Goal: Information Seeking & Learning: Learn about a topic

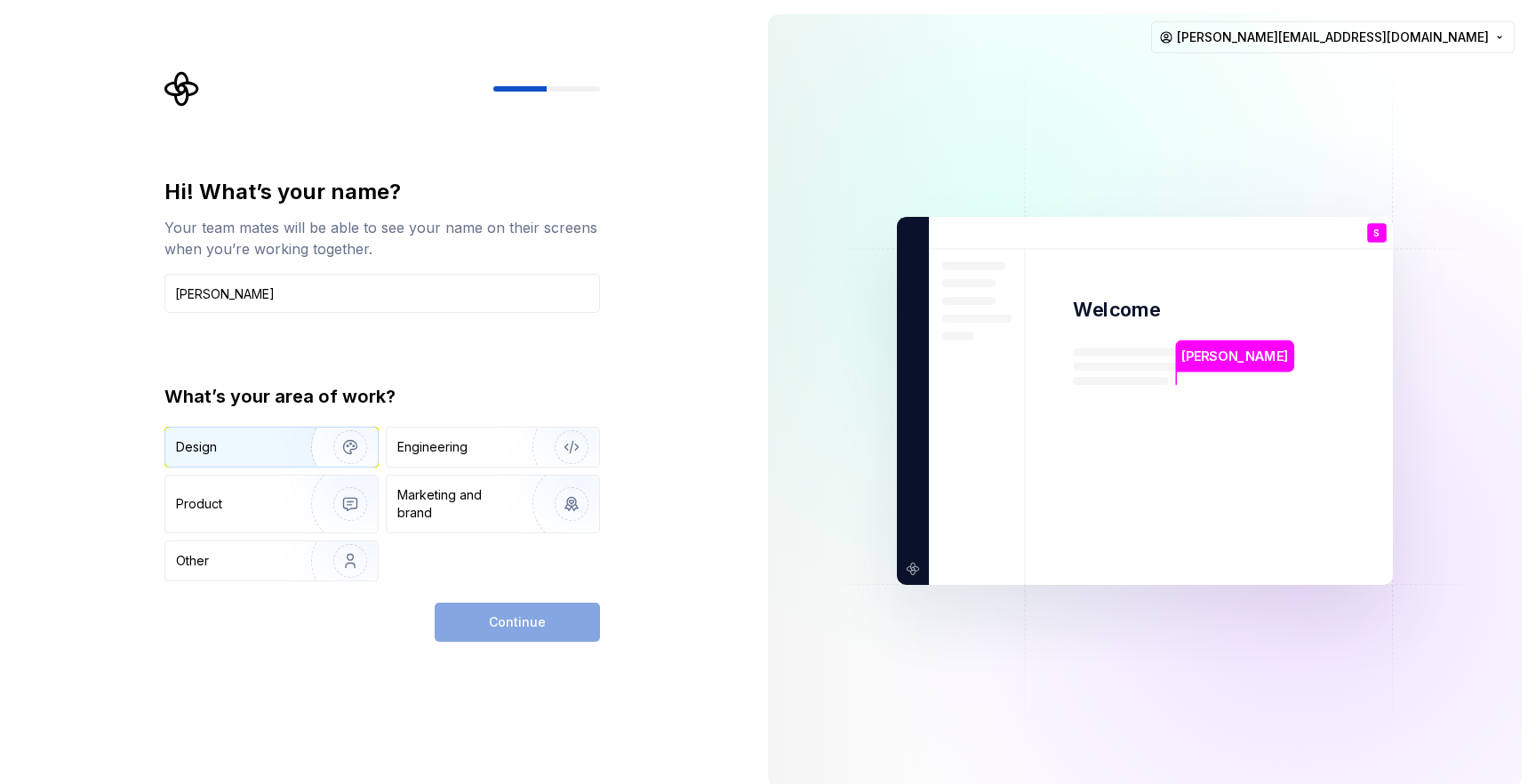
type input "Susanna"
click at [267, 436] on div "Design" at bounding box center [272, 446] width 212 height 39
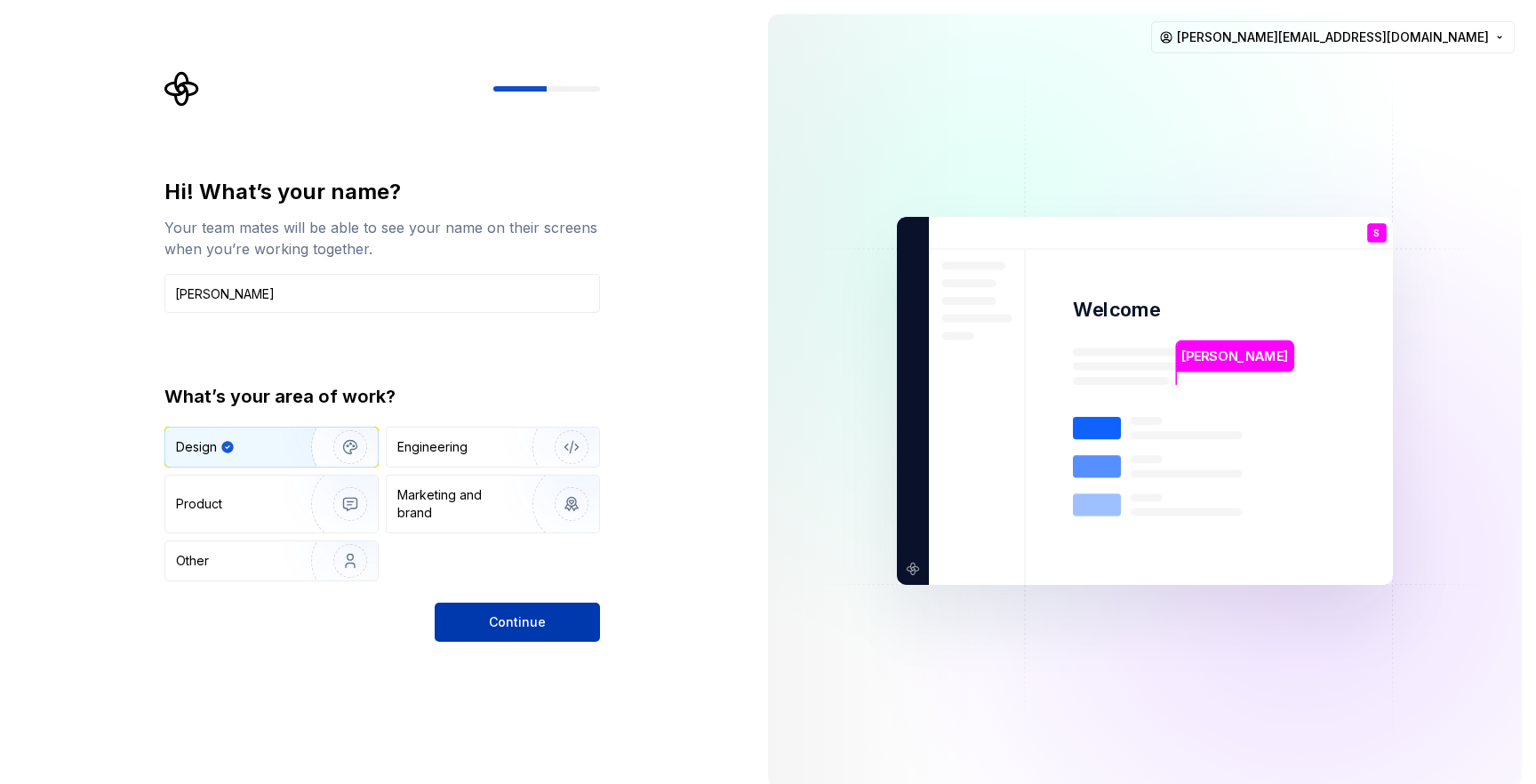
click at [508, 622] on span "Continue" at bounding box center [517, 622] width 57 height 18
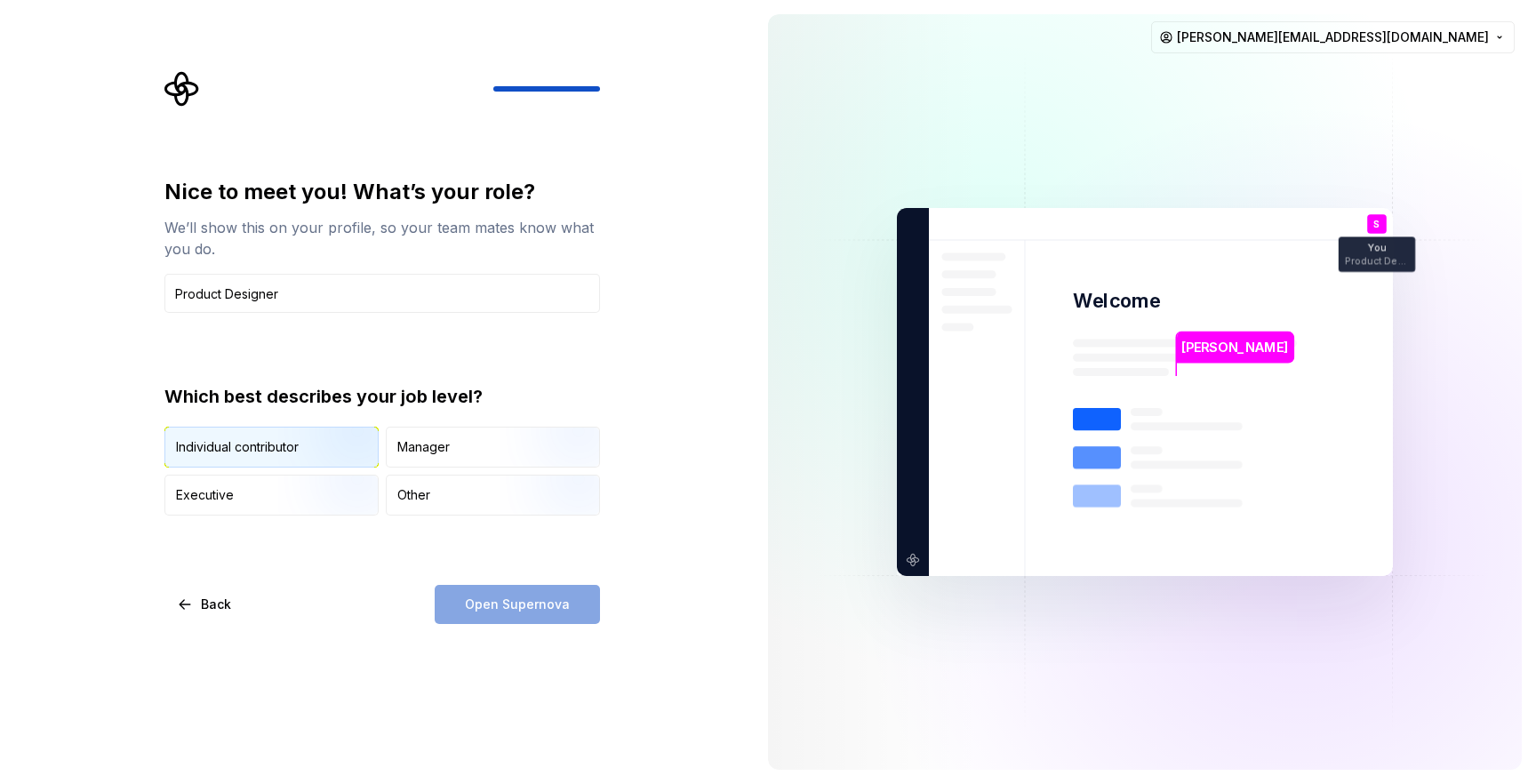
type input "Product Designer"
click at [315, 454] on img "button" at bounding box center [335, 469] width 113 height 119
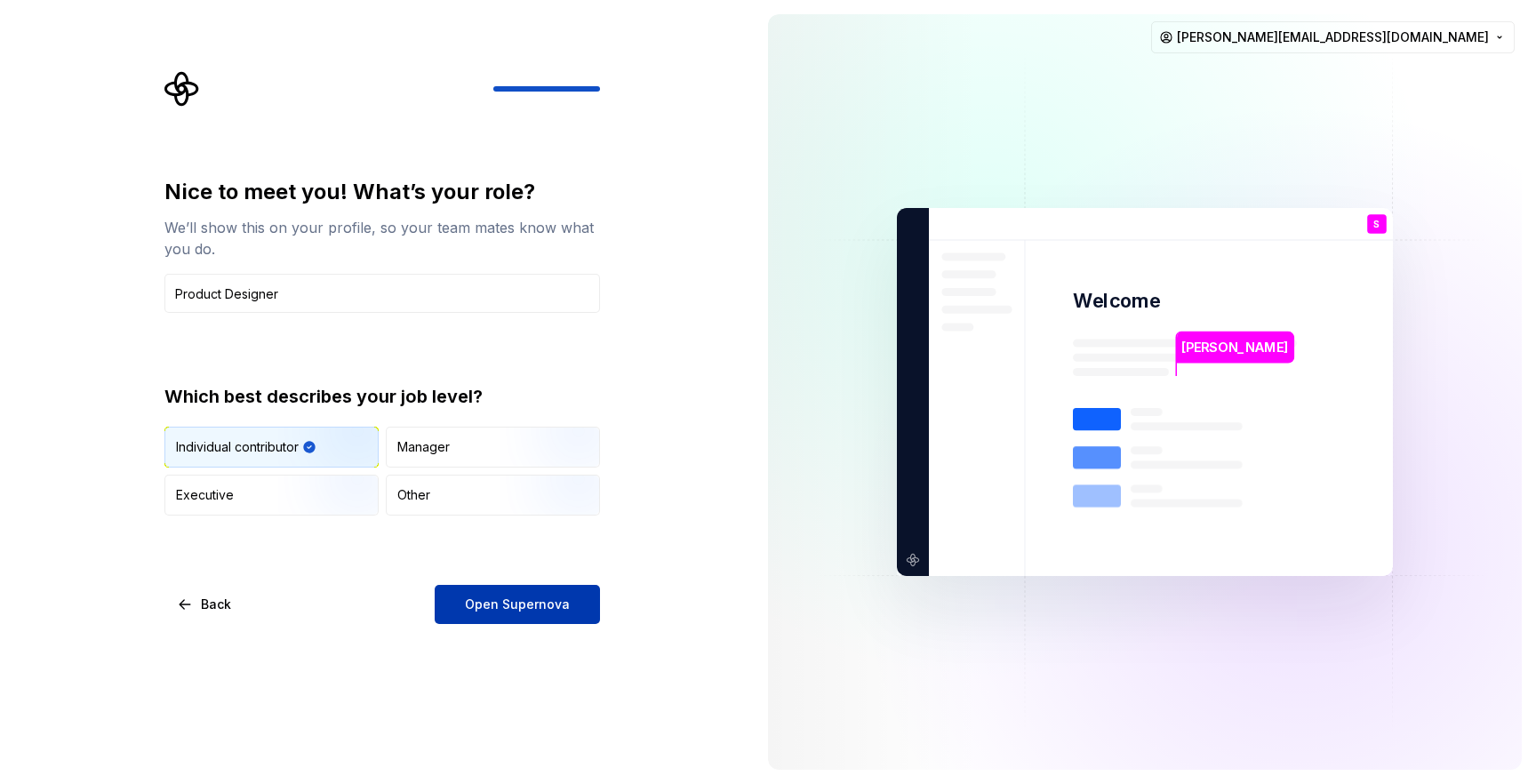
click at [523, 609] on span "Open Supernova" at bounding box center [517, 604] width 104 height 18
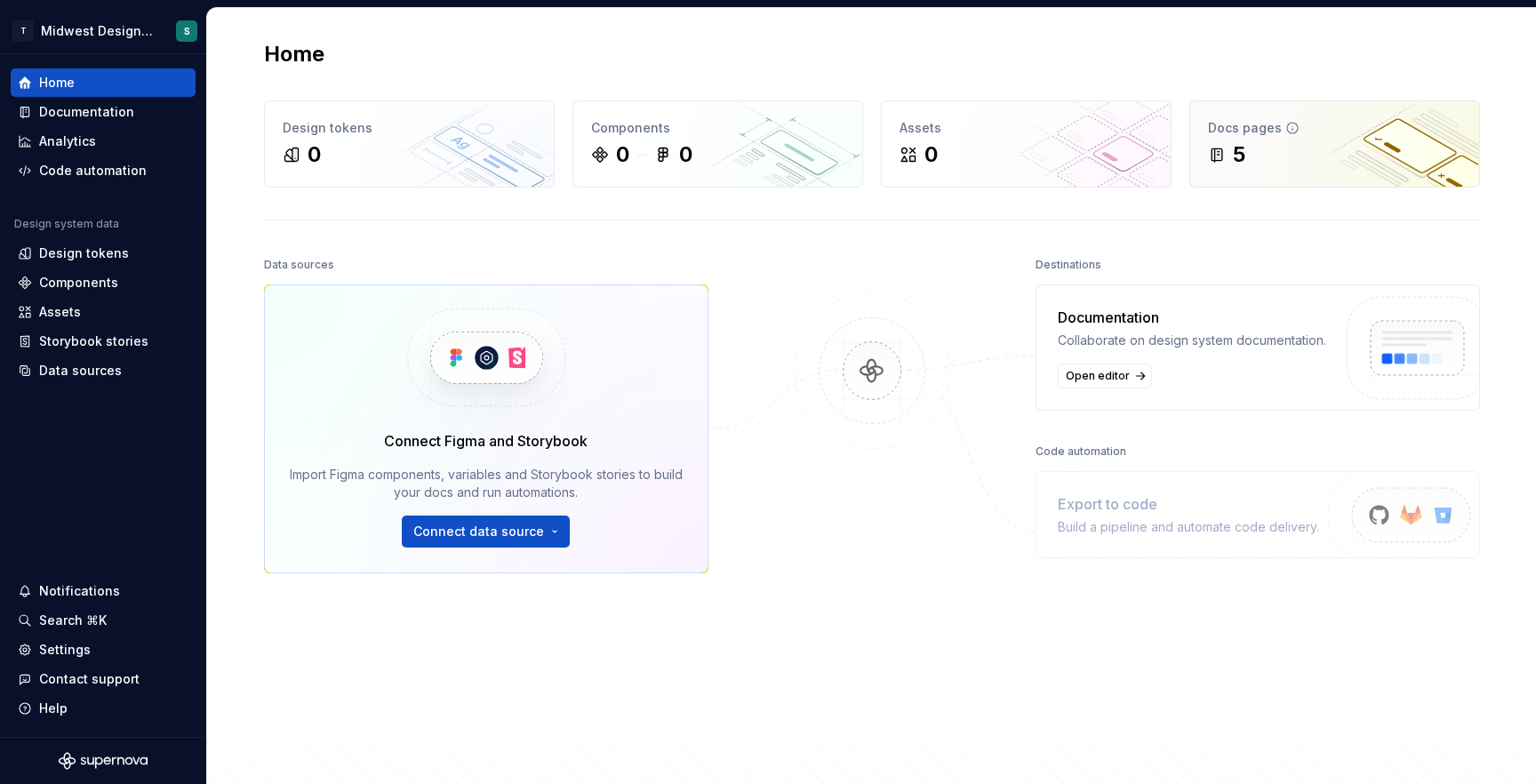
click at [1308, 152] on div "5" at bounding box center [1334, 155] width 253 height 29
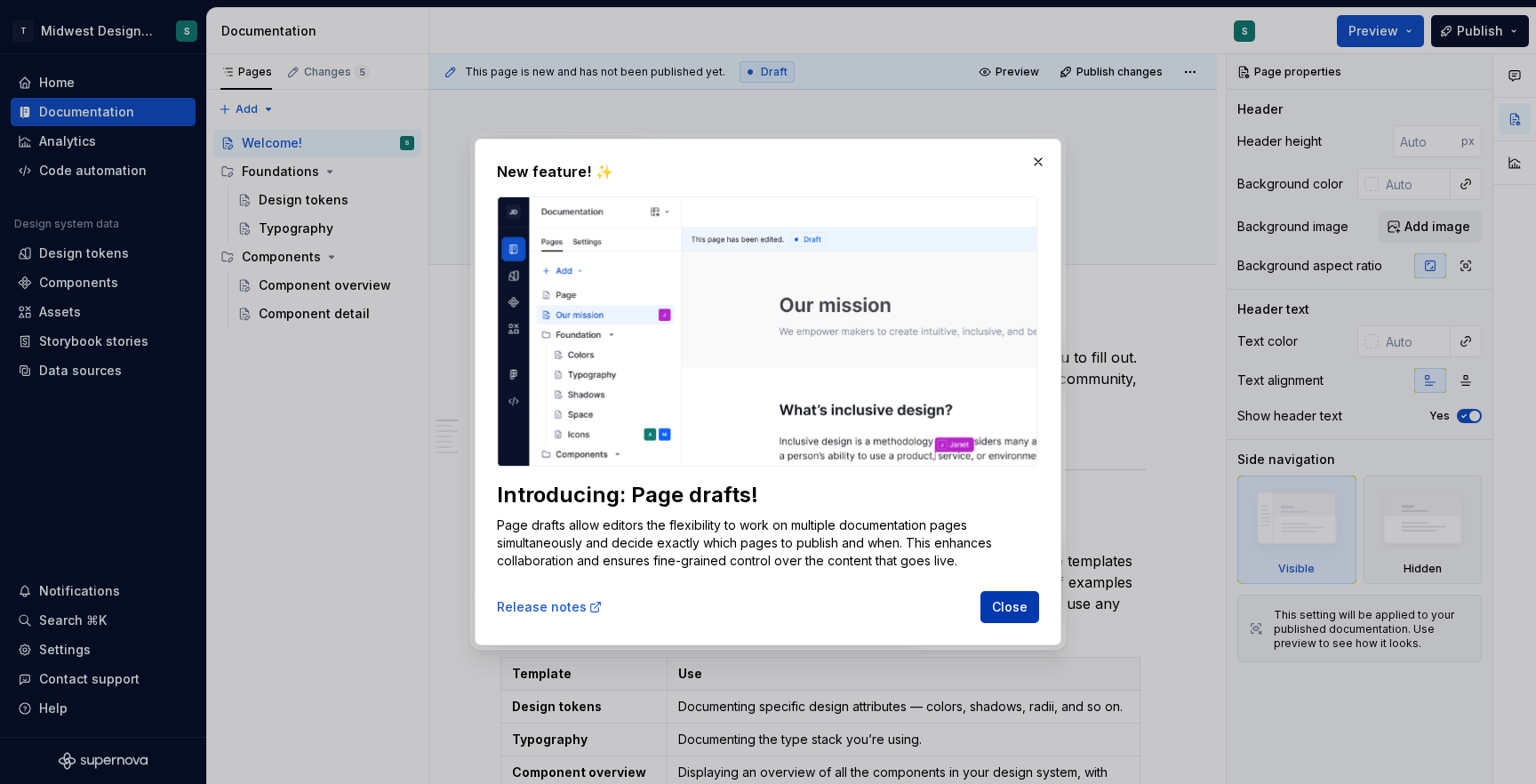
click at [1014, 609] on span "Close" at bounding box center [1009, 607] width 35 height 18
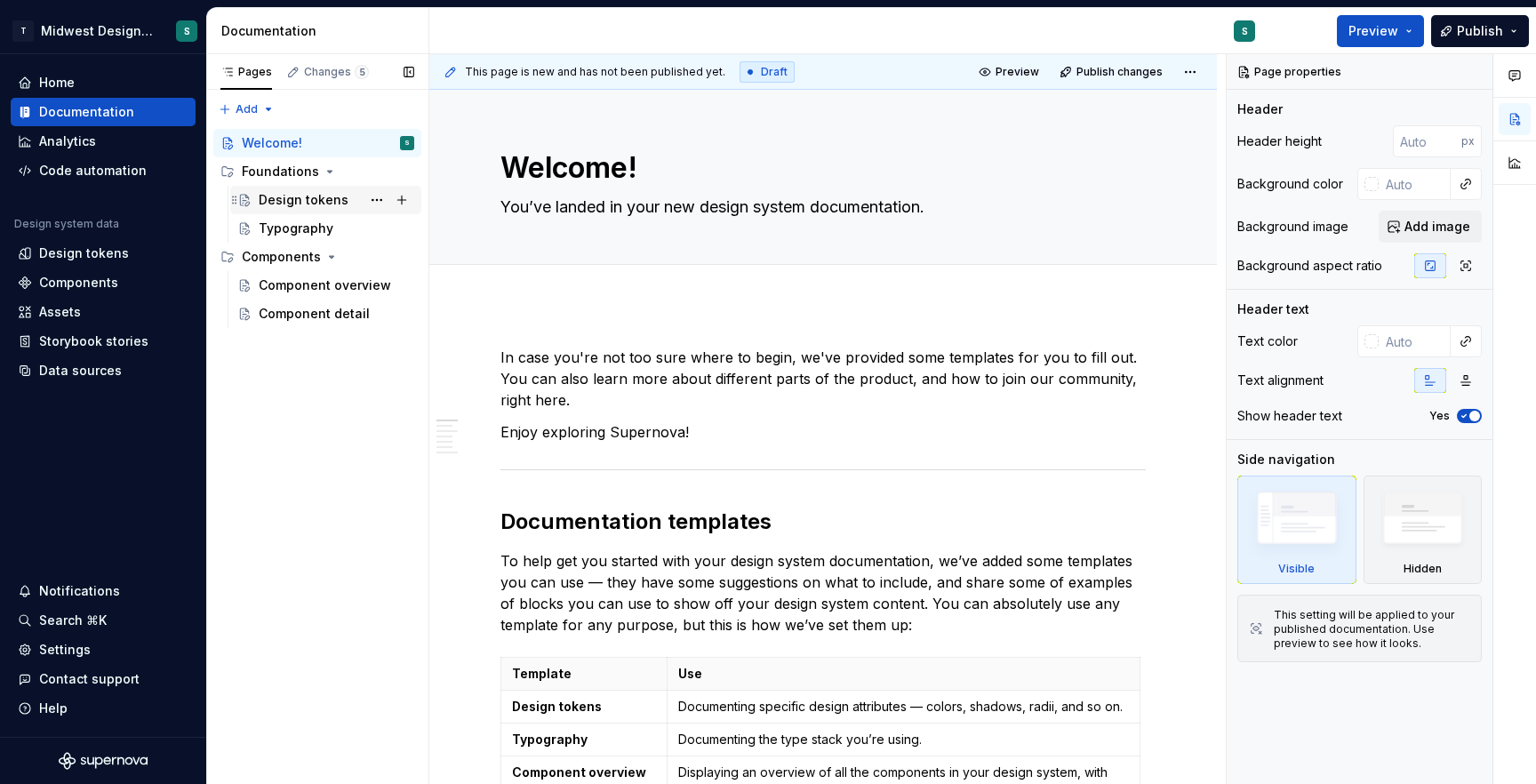
click at [286, 203] on div "Design tokens" at bounding box center [303, 200] width 90 height 18
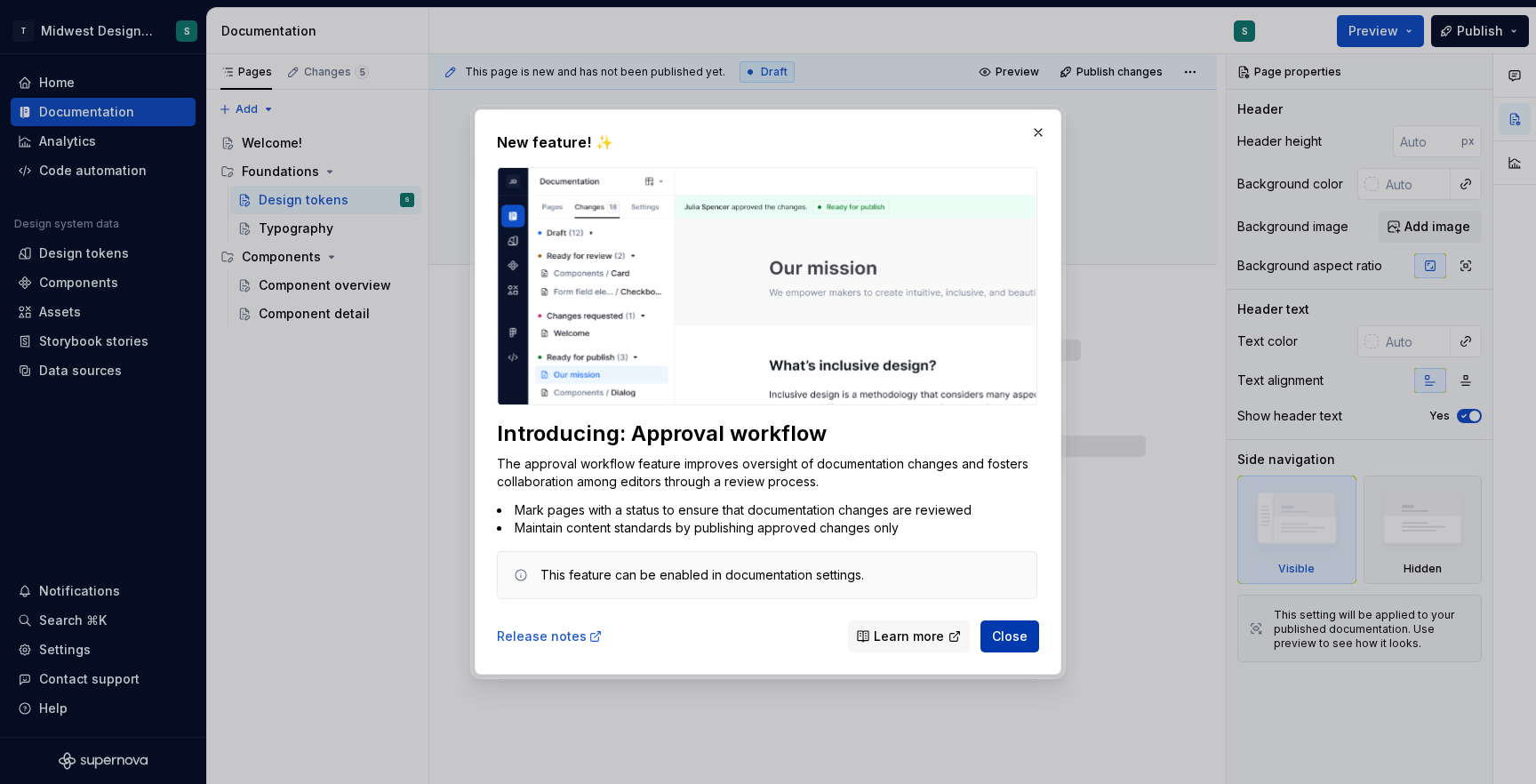
click at [1022, 636] on span "Close" at bounding box center [1009, 636] width 35 height 18
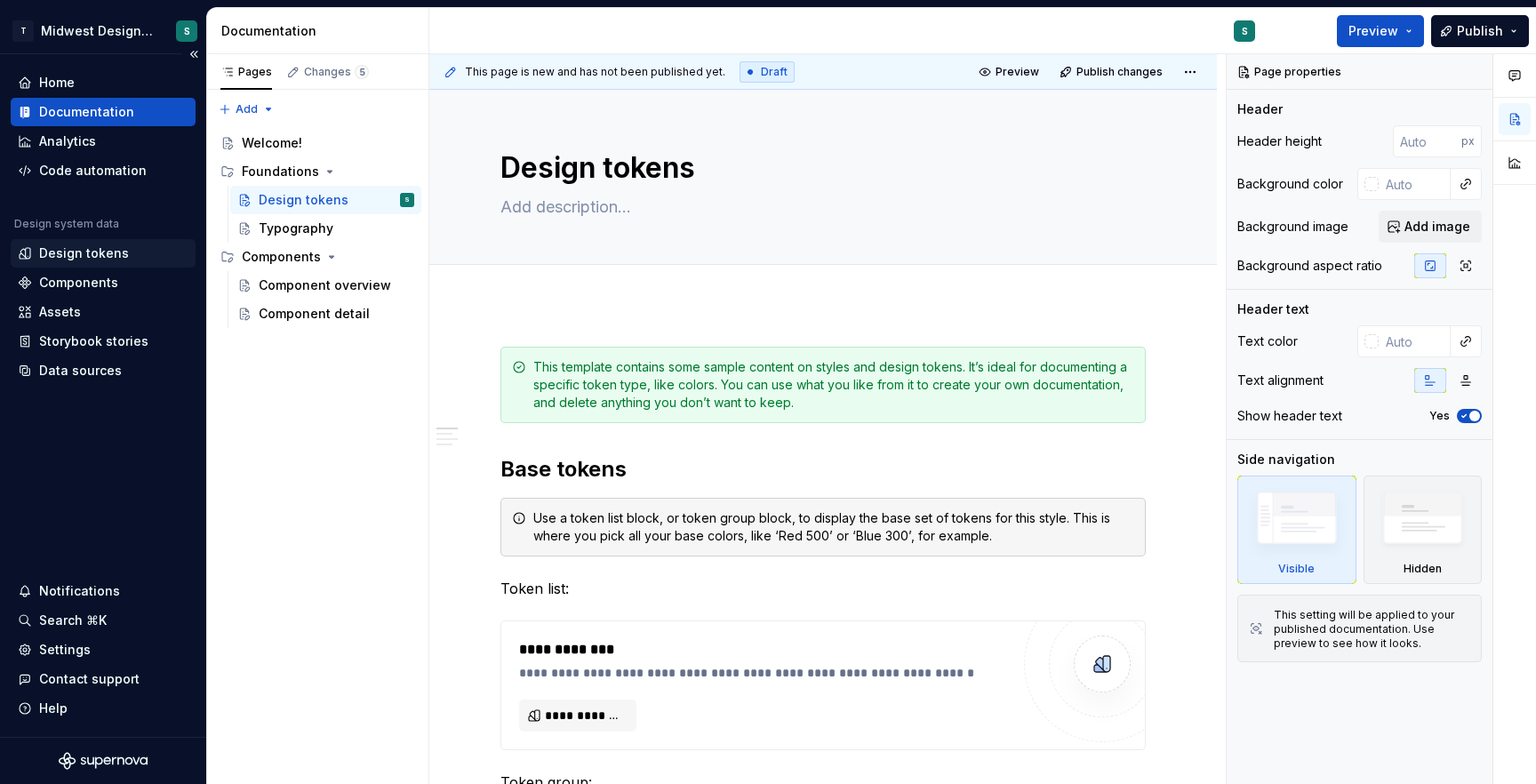
click at [96, 257] on div "Design tokens" at bounding box center [84, 253] width 90 height 18
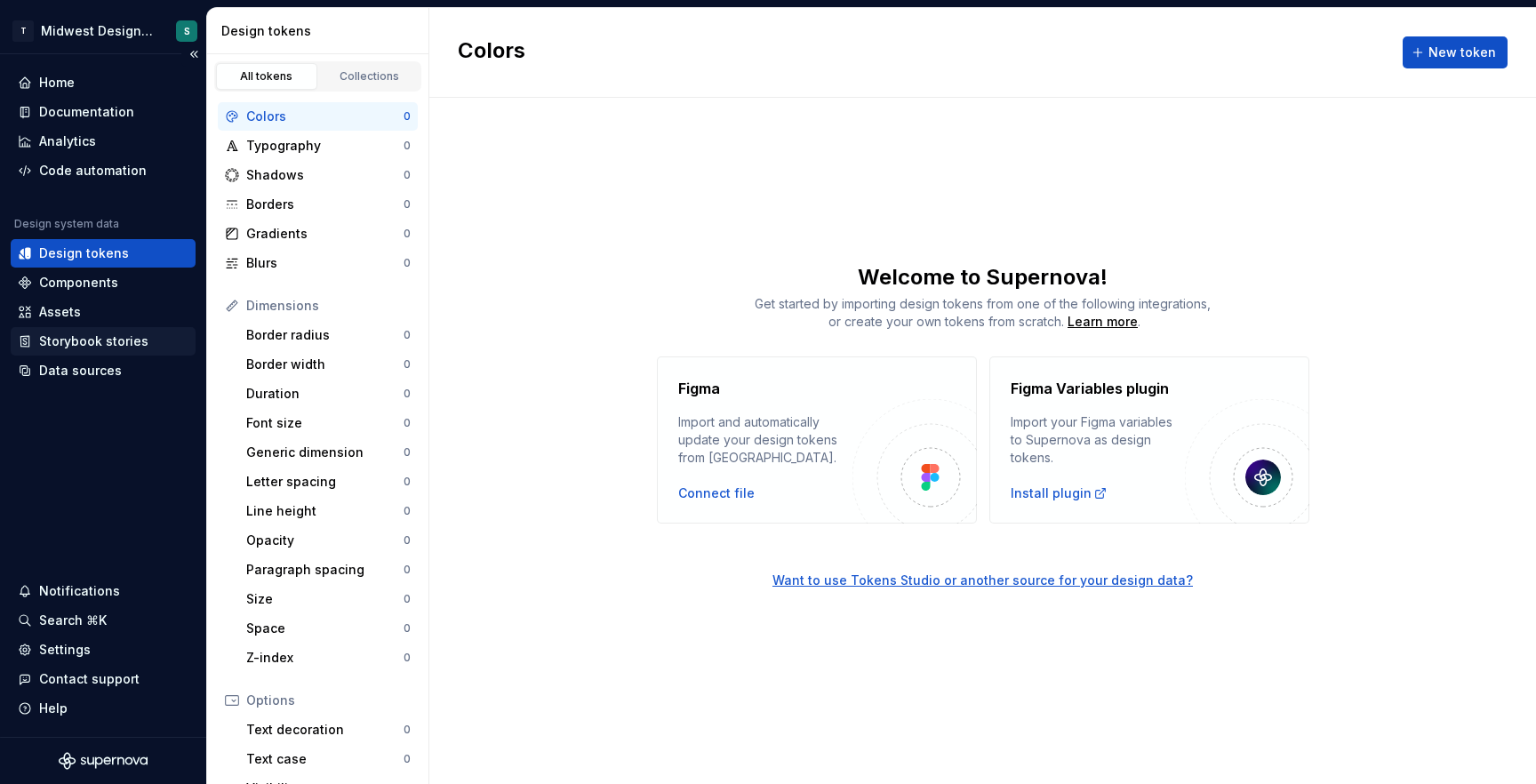
click at [97, 351] on div "Storybook stories" at bounding box center [103, 341] width 185 height 29
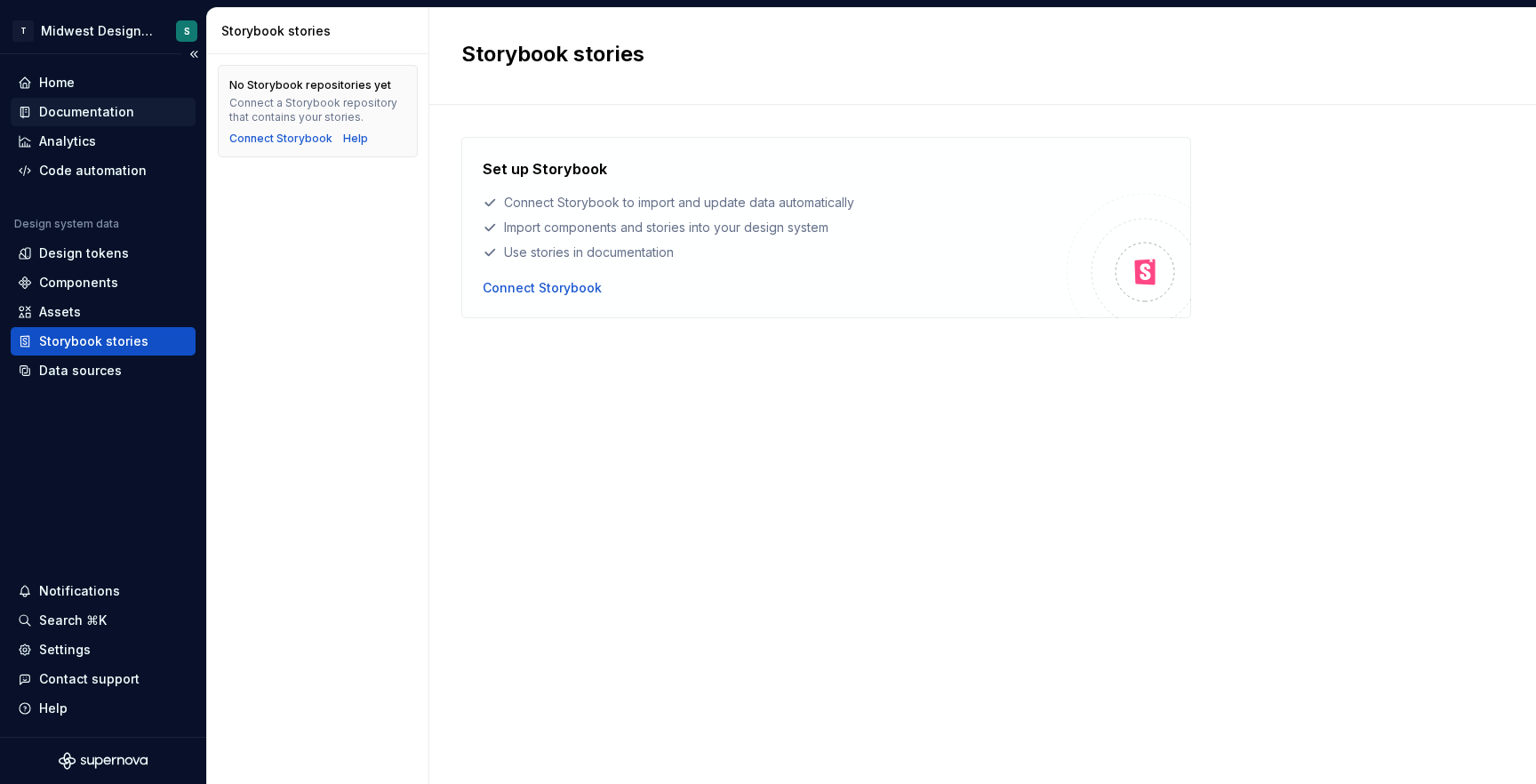
click at [91, 112] on div "Documentation" at bounding box center [86, 113] width 95 height 18
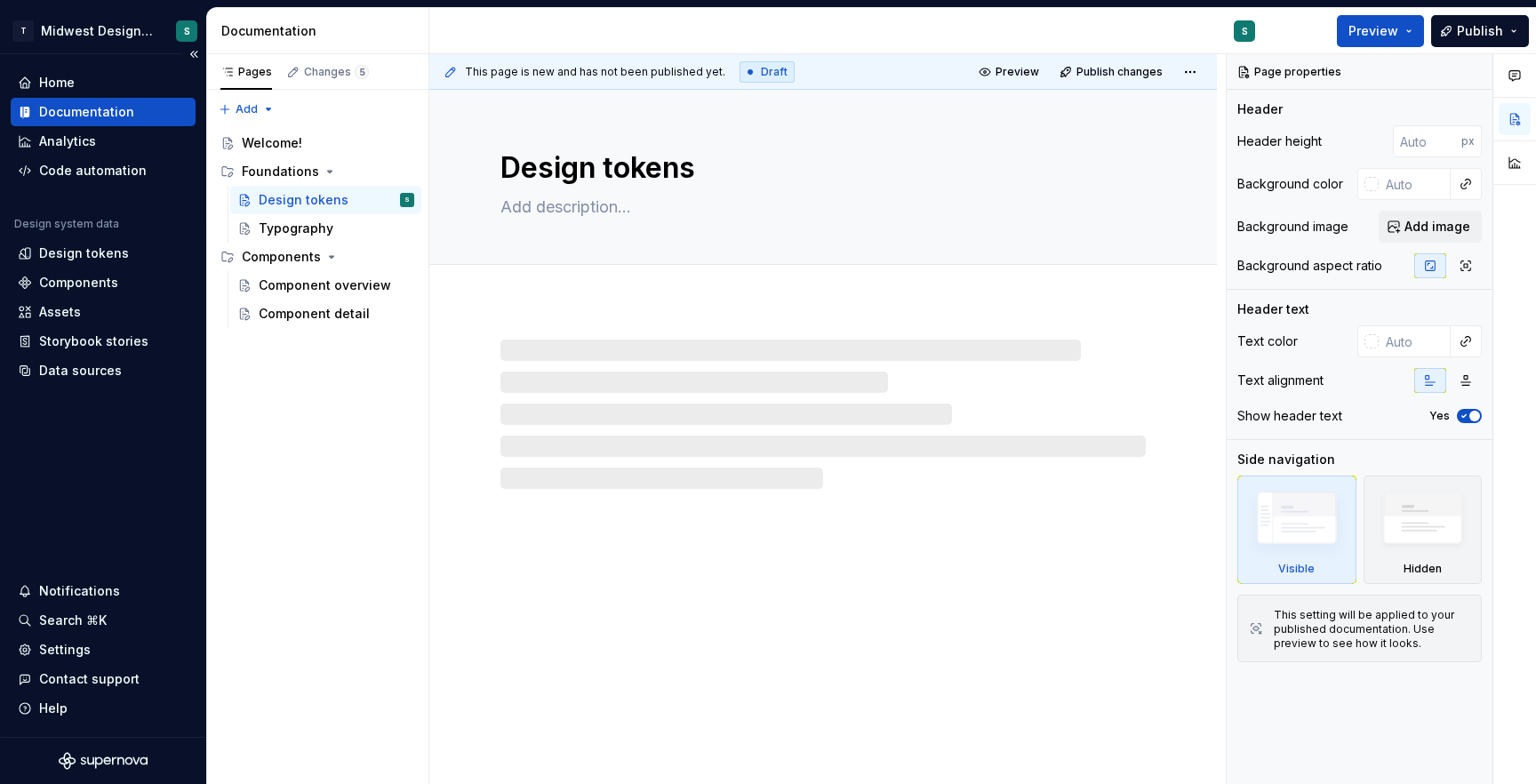
type textarea "*"
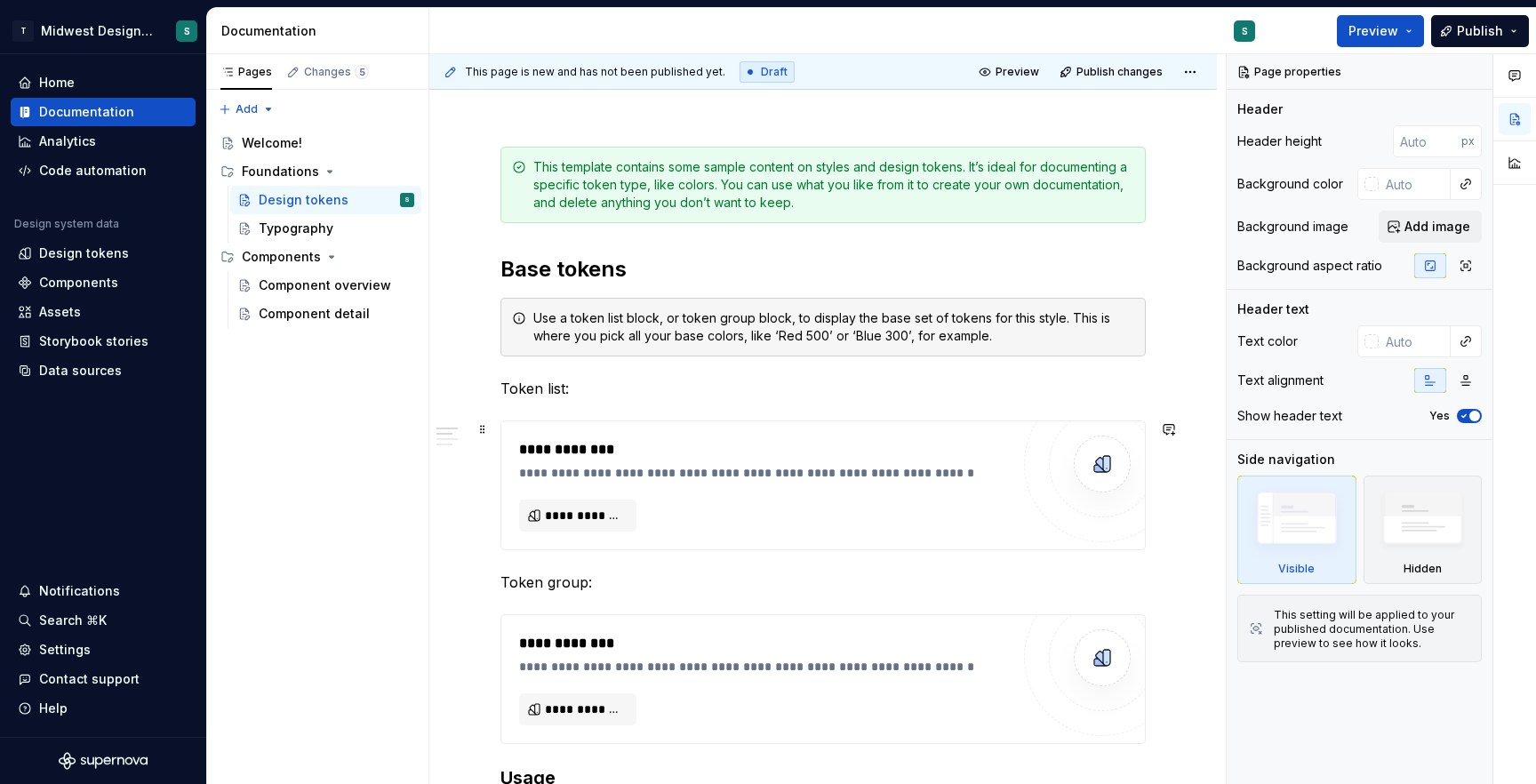
scroll to position [204, 0]
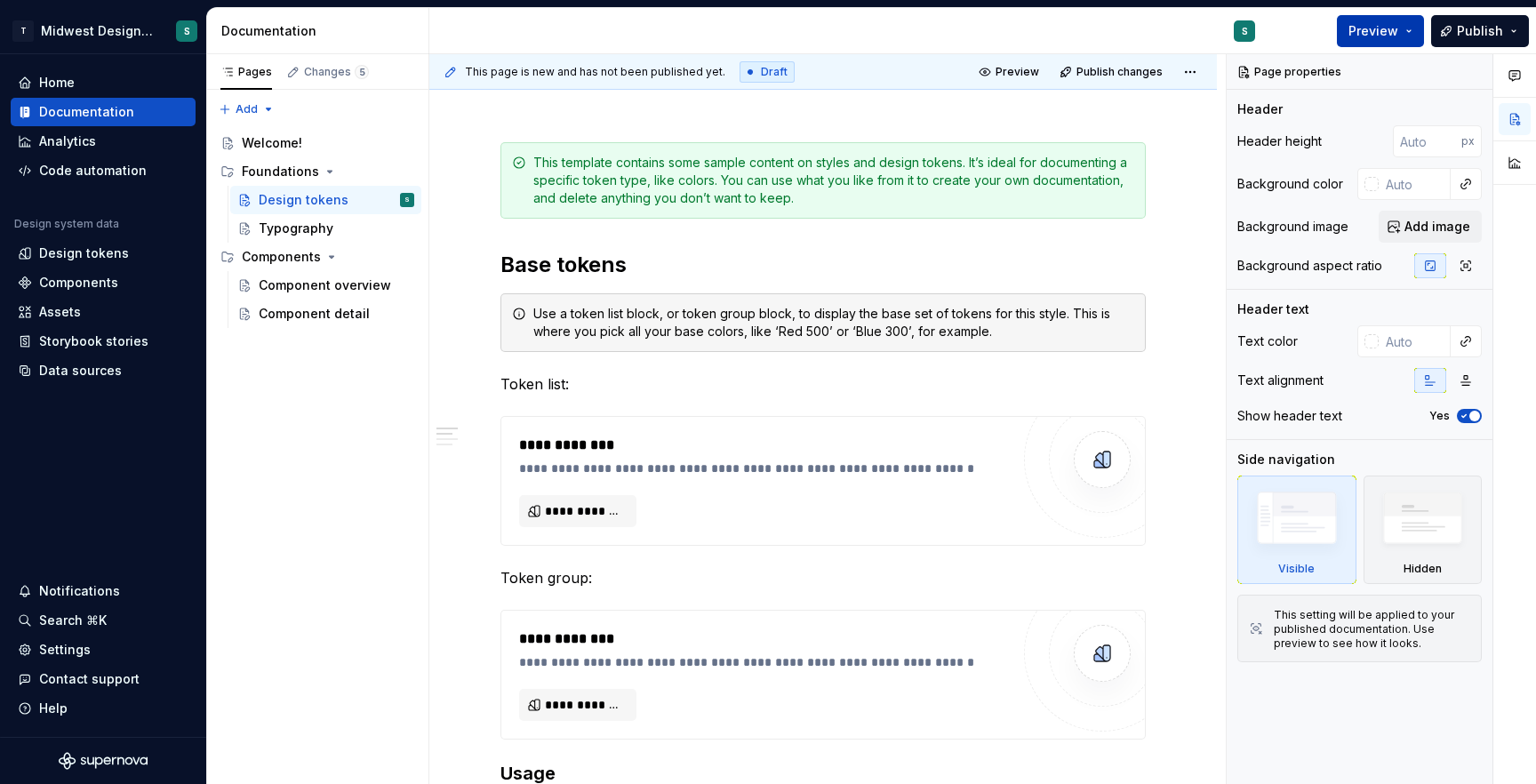
click at [1375, 24] on span "Preview" at bounding box center [1373, 32] width 50 height 18
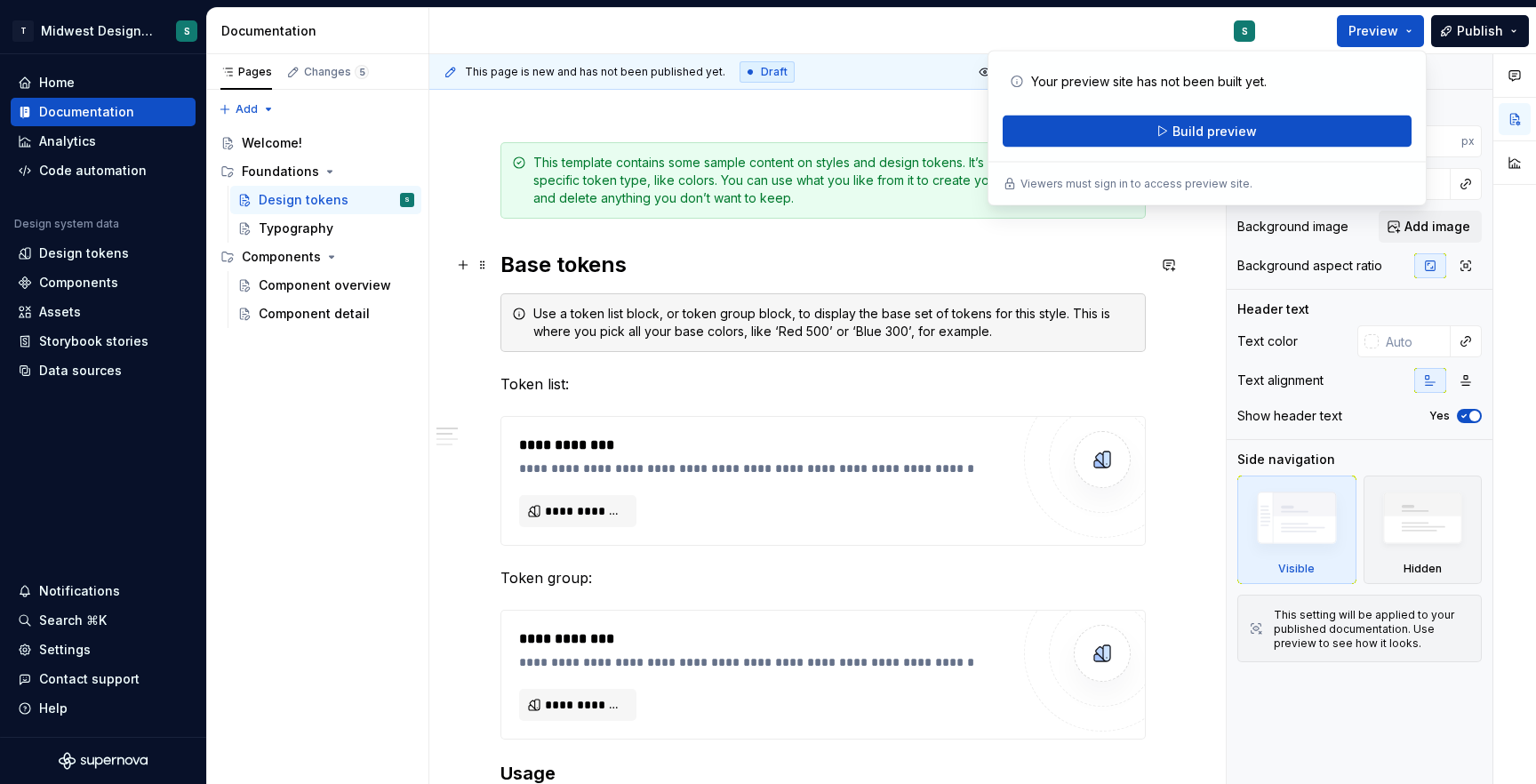
click at [1026, 255] on h2 "Base tokens" at bounding box center [823, 265] width 646 height 29
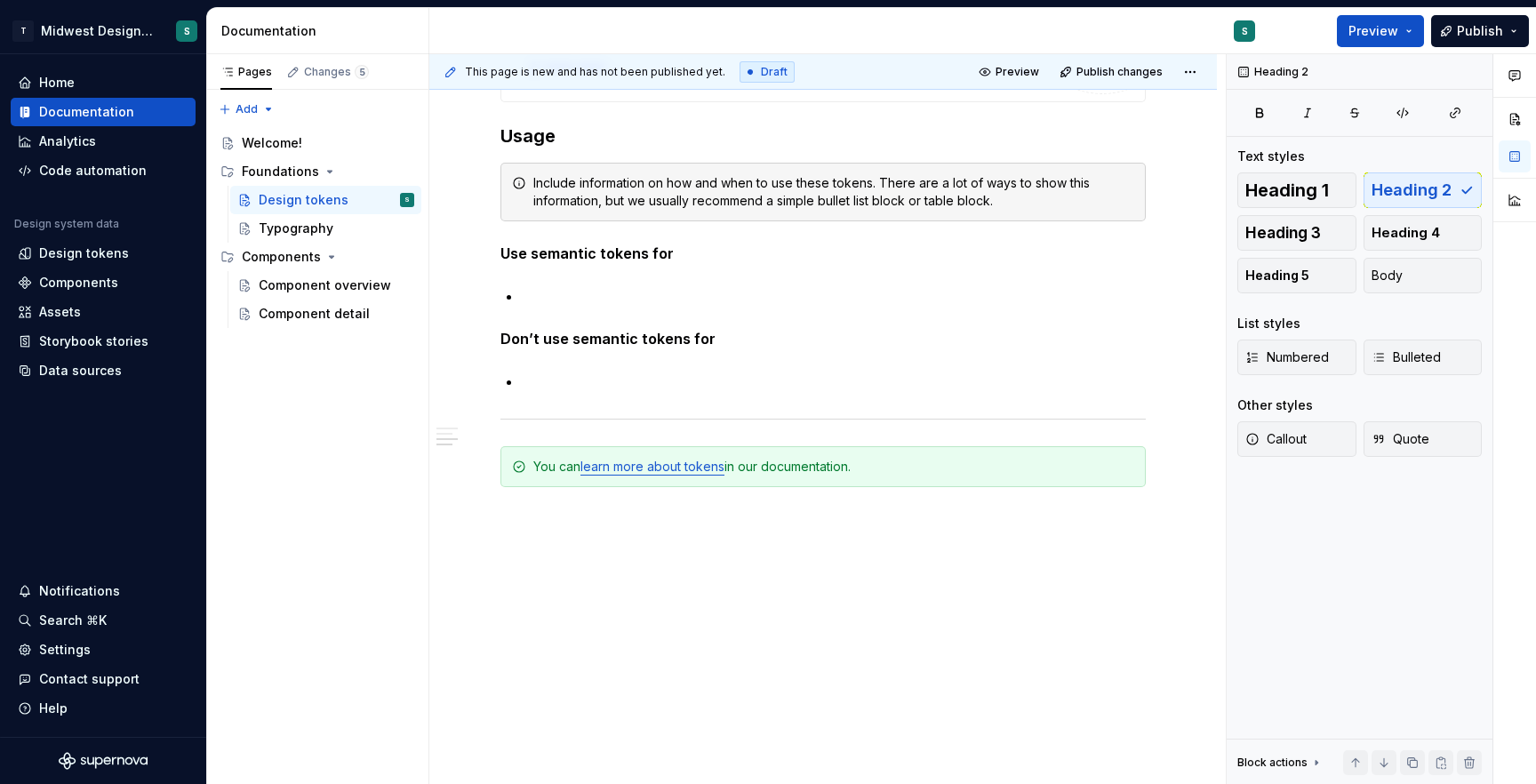
scroll to position [1434, 0]
click at [99, 79] on div "Home" at bounding box center [104, 83] width 171 height 18
